Goal: Information Seeking & Learning: Learn about a topic

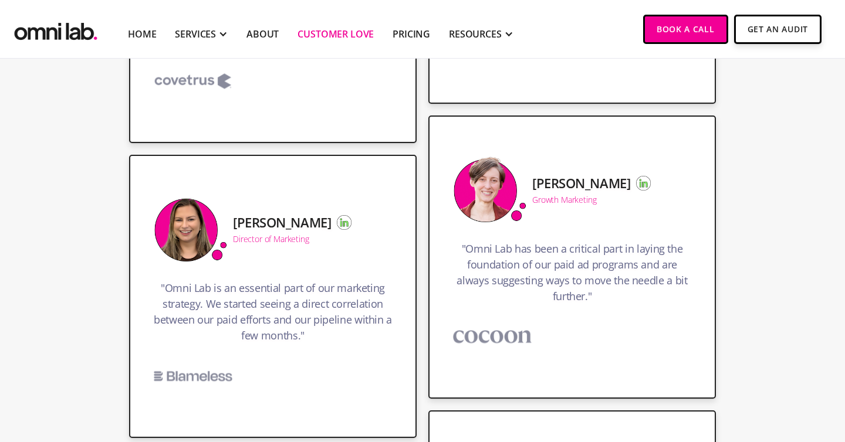
scroll to position [2259, 0]
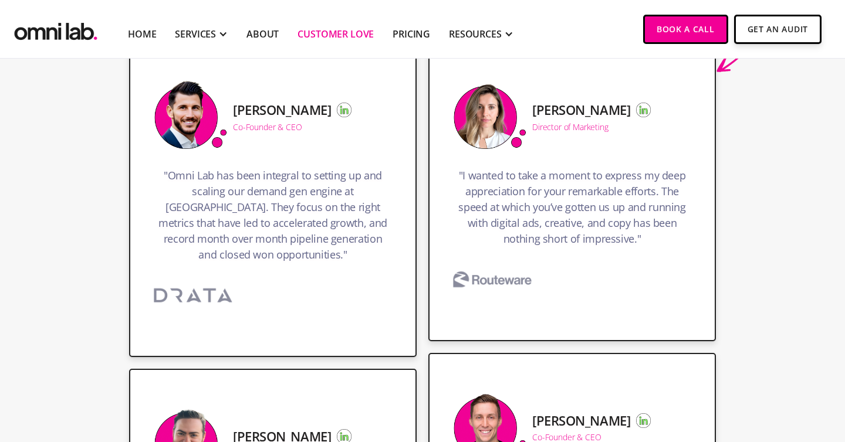
scroll to position [0, 0]
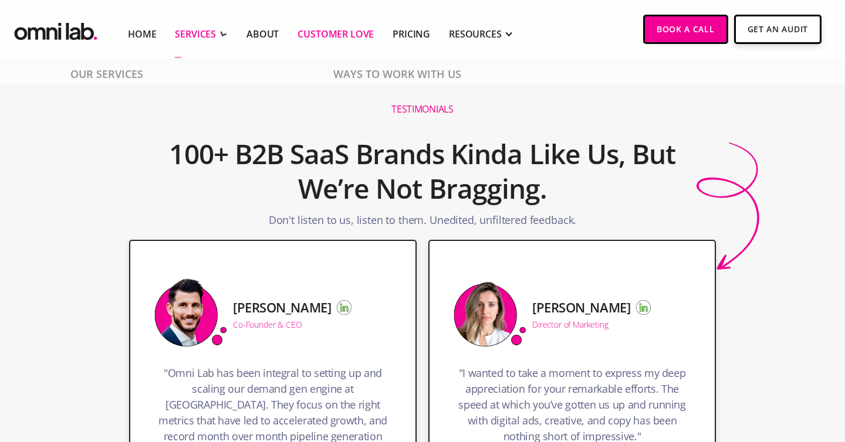
click at [189, 30] on div "SERVICES" at bounding box center [195, 34] width 41 height 14
click at [136, 31] on link "Home" at bounding box center [142, 34] width 28 height 14
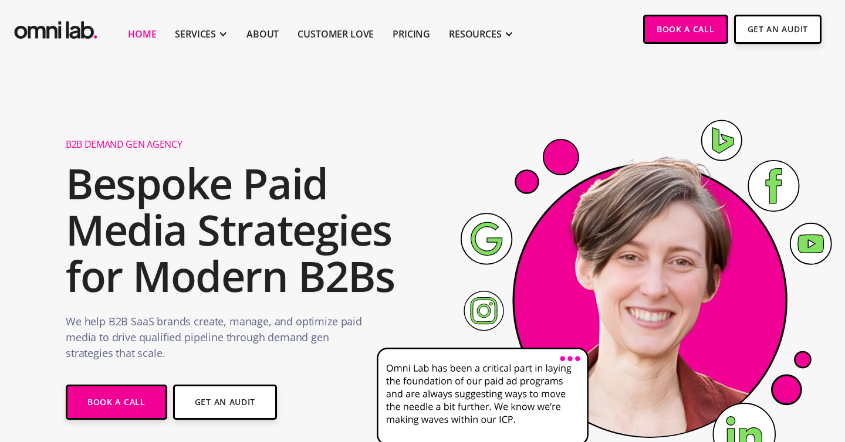
click at [279, 194] on h2 "Bespoke Paid Media Strategies for Modern B2Bs" at bounding box center [234, 230] width 337 height 140
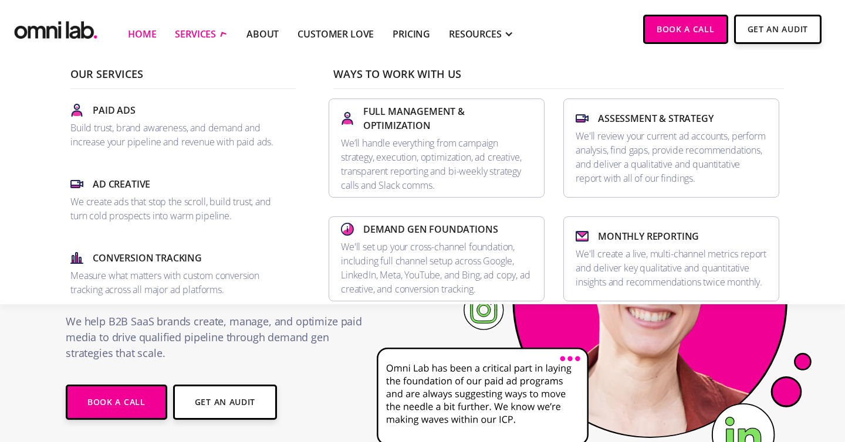
click at [215, 32] on div "SERVICES" at bounding box center [195, 34] width 41 height 14
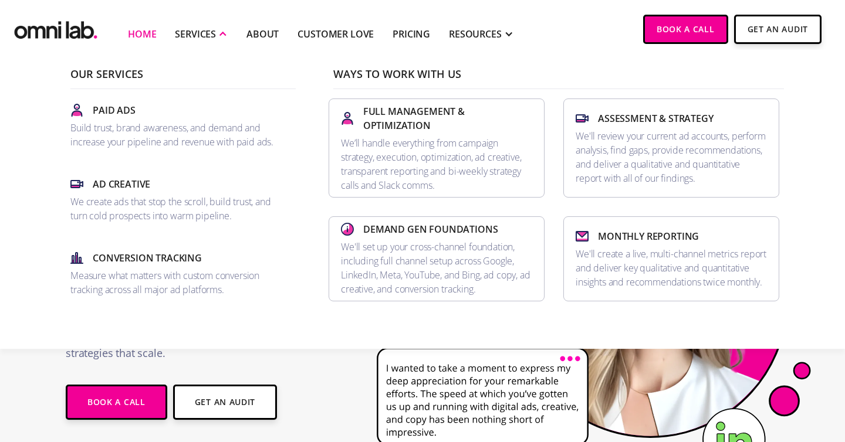
click at [362, 338] on div "Our Services Paid Ads Build trust, brand awareness, and demand and increase you…" at bounding box center [422, 199] width 845 height 299
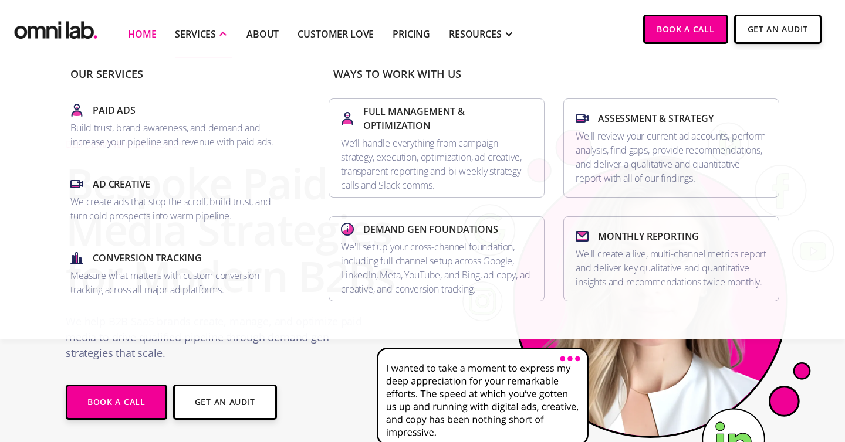
click at [357, 358] on p "We help B2B SaaS brands create, manage, and optimize paid media to drive qualif…" at bounding box center [215, 340] width 298 height 53
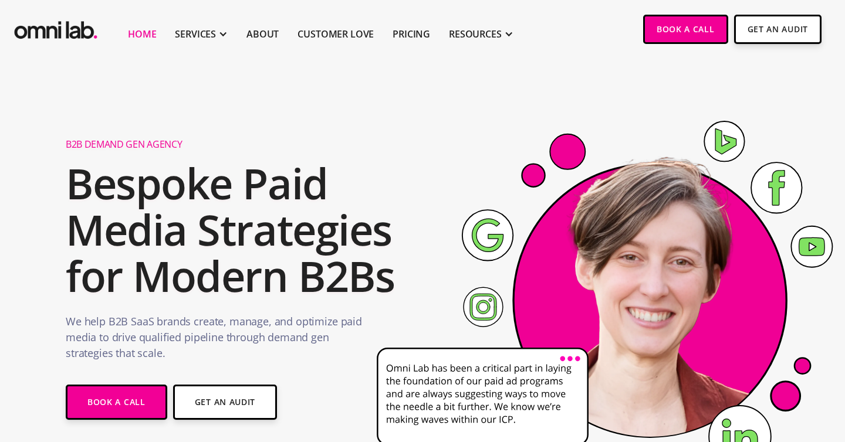
click at [259, 217] on h2 "Bespoke Paid Media Strategies for Modern B2Bs" at bounding box center [234, 230] width 337 height 140
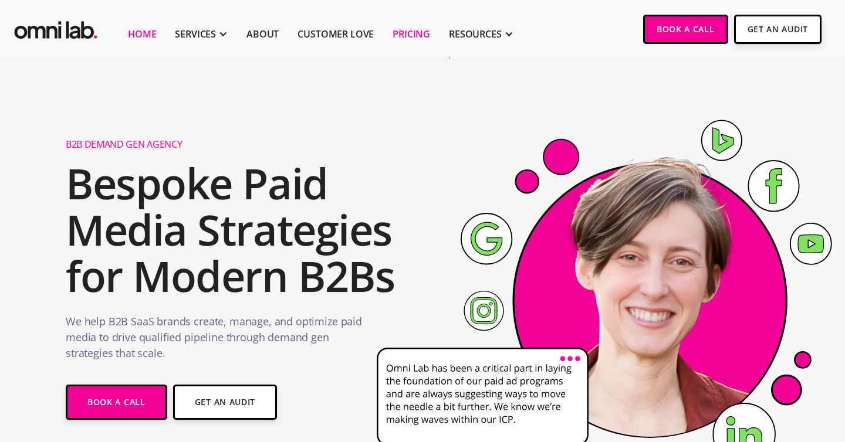
click at [425, 30] on link "Pricing" at bounding box center [411, 34] width 38 height 14
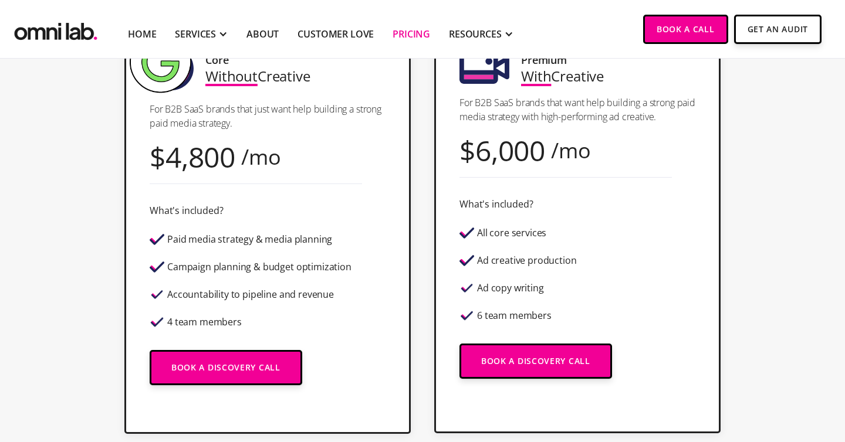
scroll to position [397, 0]
